Goal: Transaction & Acquisition: Book appointment/travel/reservation

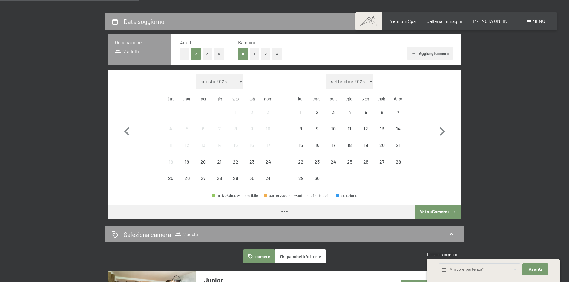
scroll to position [119, 0]
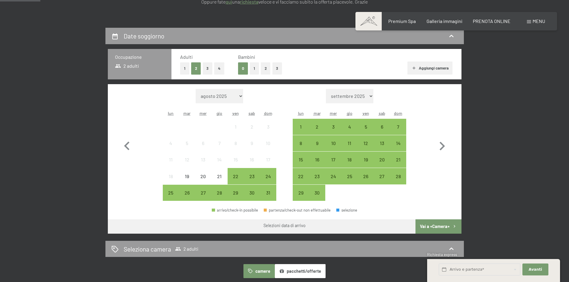
click at [207, 70] on button "3" at bounding box center [208, 68] width 10 height 12
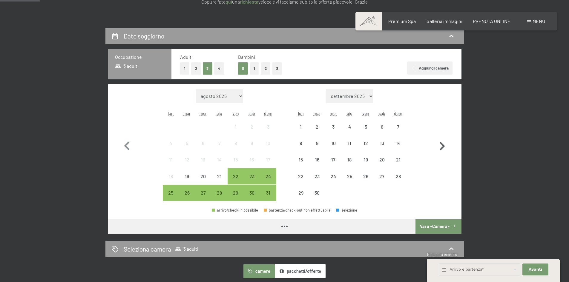
click at [441, 147] on icon "button" at bounding box center [441, 146] width 17 height 17
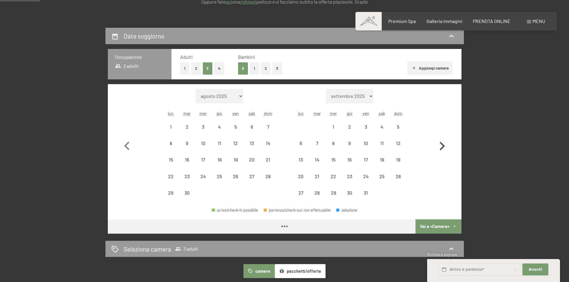
click at [441, 147] on icon "button" at bounding box center [441, 146] width 17 height 17
select select "2025-11-01"
select select "2025-12-01"
click at [441, 147] on icon "button" at bounding box center [441, 146] width 17 height 17
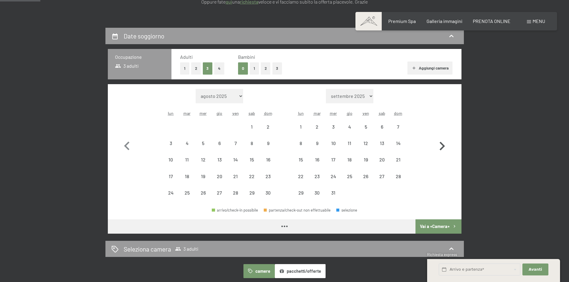
select select "2025-12-01"
select select "2026-01-01"
select select "2025-12-01"
select select "2026-01-01"
click at [397, 158] on div "18" at bounding box center [397, 164] width 15 height 15
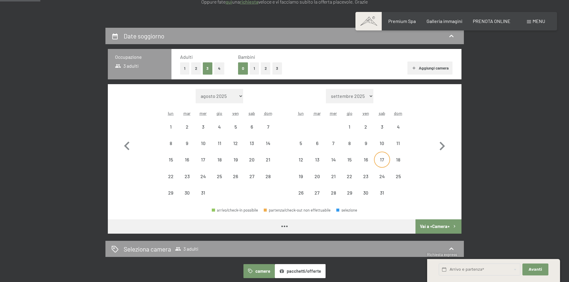
select select "2025-12-01"
select select "2026-01-01"
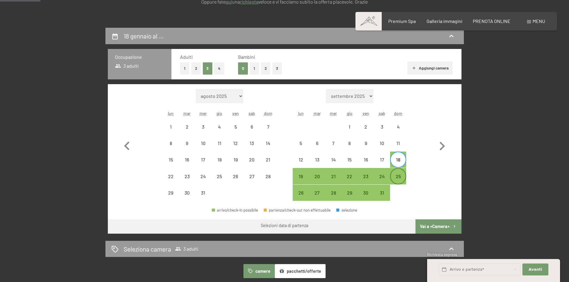
click at [398, 176] on div "25" at bounding box center [397, 181] width 15 height 15
select select "2025-12-01"
select select "2026-01-01"
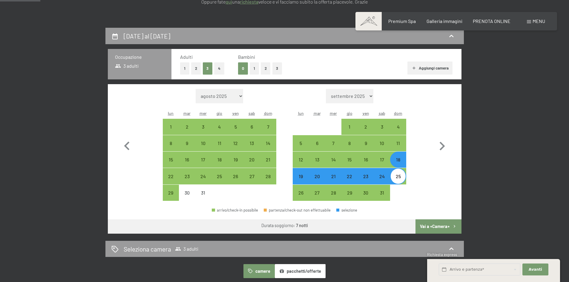
click at [433, 229] on button "Vai a «Camera»" at bounding box center [438, 226] width 46 height 14
select select "2025-12-01"
select select "2026-01-01"
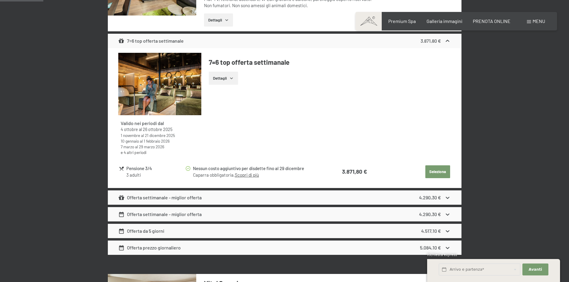
scroll to position [237, 0]
